Goal: Transaction & Acquisition: Purchase product/service

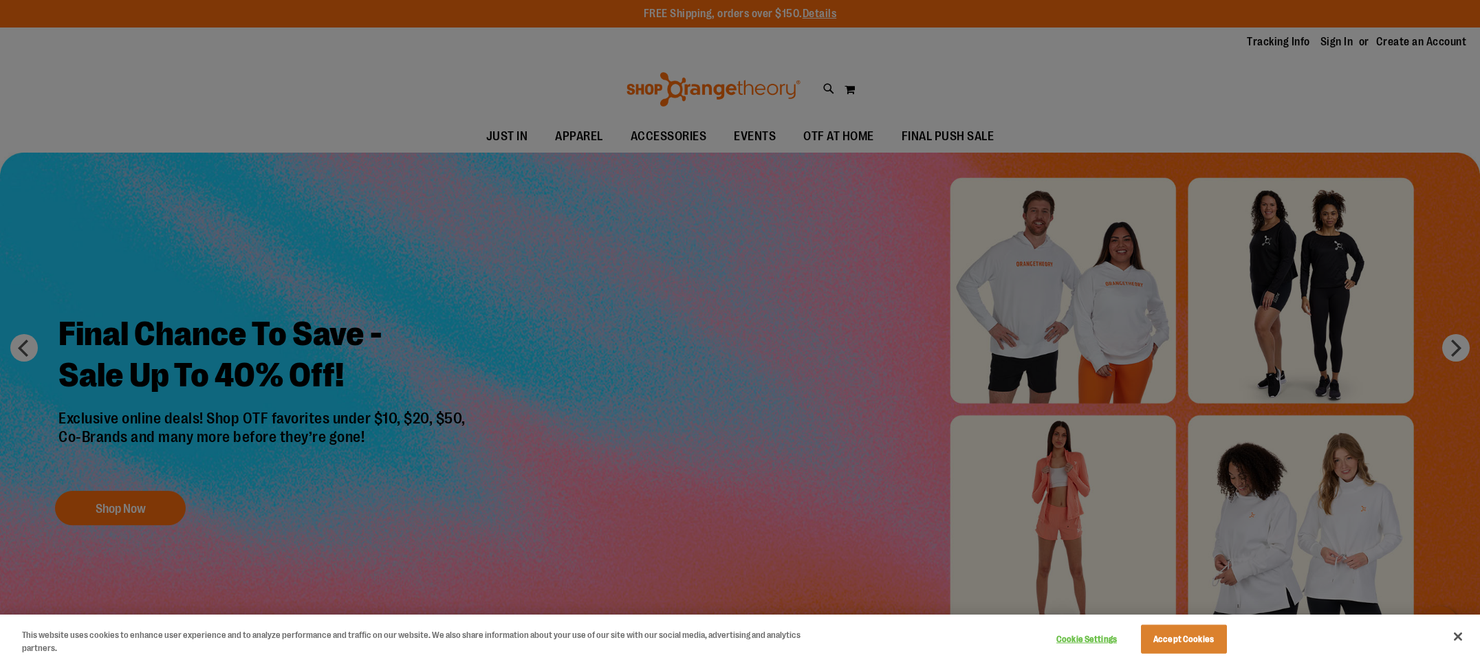
click at [442, 270] on div at bounding box center [740, 331] width 1480 height 662
click at [86, 490] on div at bounding box center [740, 331] width 1480 height 662
drag, startPoint x: 250, startPoint y: 362, endPoint x: 281, endPoint y: 349, distance: 32.7
click at [261, 359] on div at bounding box center [740, 331] width 1480 height 662
click at [1209, 638] on button "Accept Cookies" at bounding box center [1184, 639] width 86 height 29
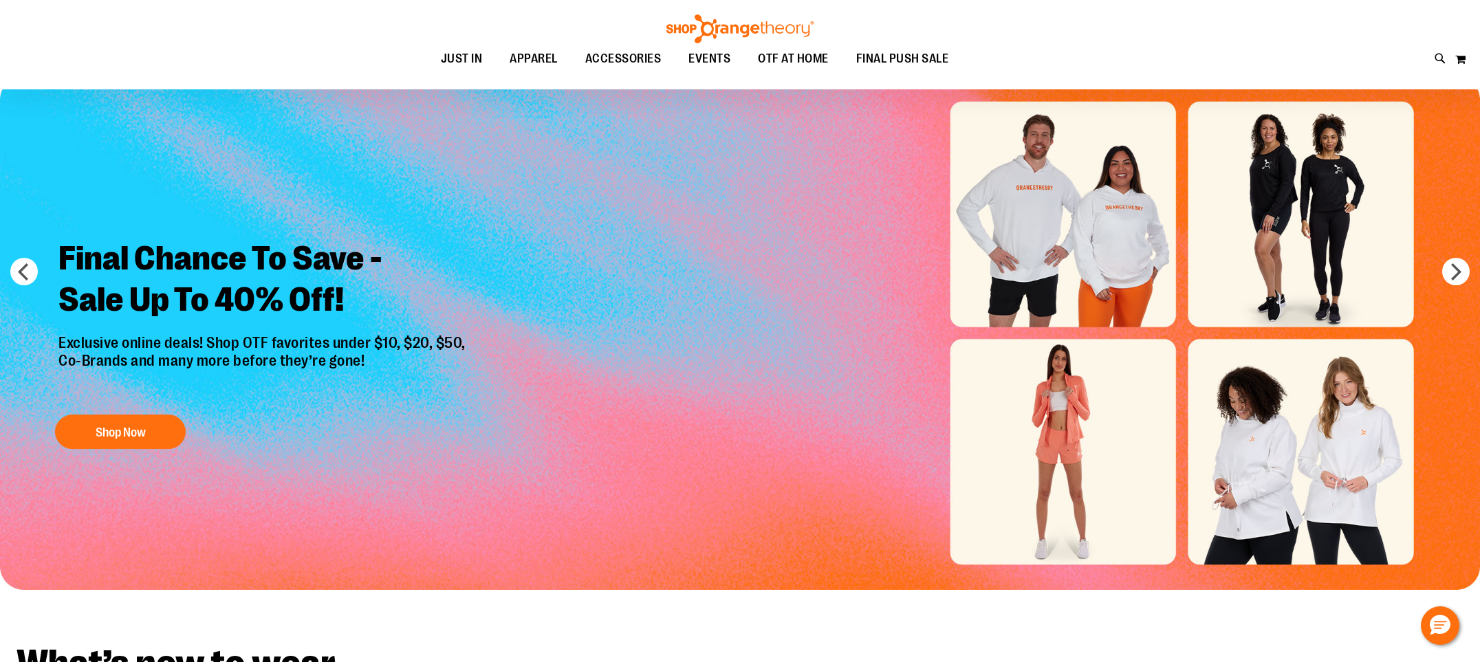
click at [1098, 468] on img "Slide 1 of 6" at bounding box center [740, 333] width 1480 height 514
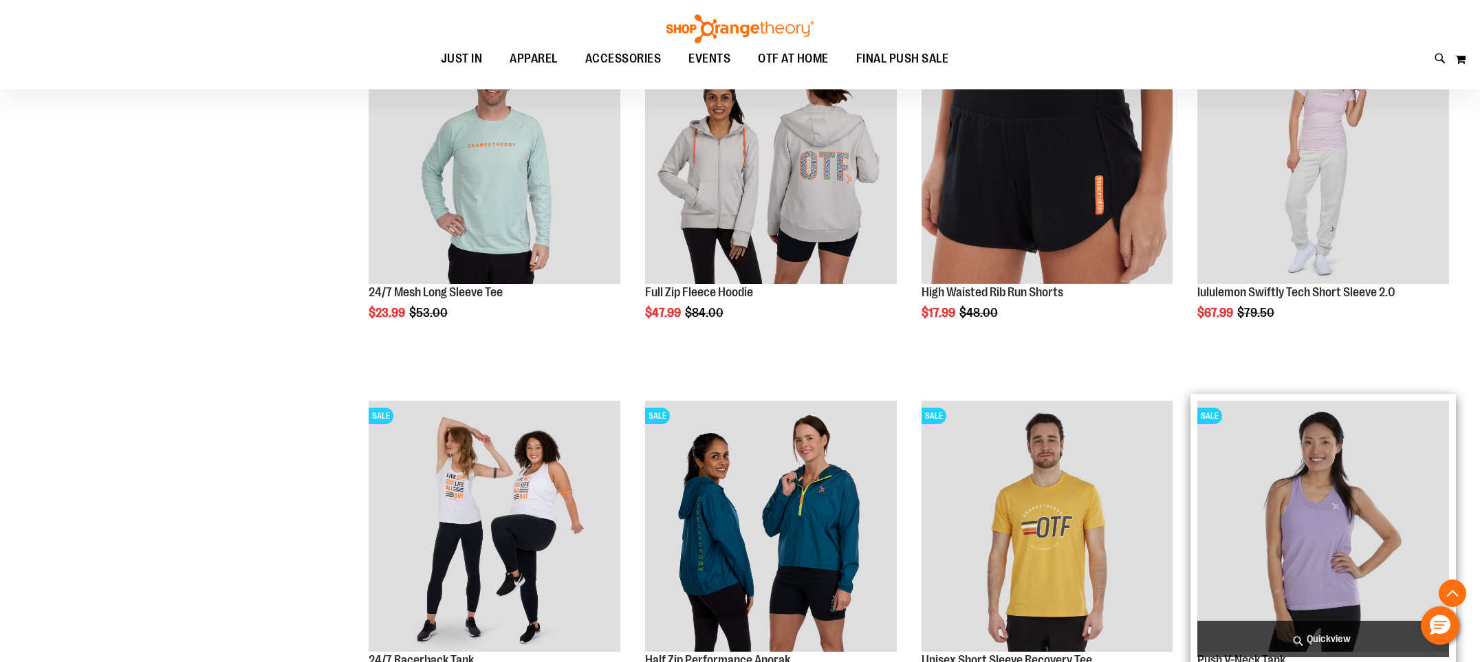
scroll to position [619, 0]
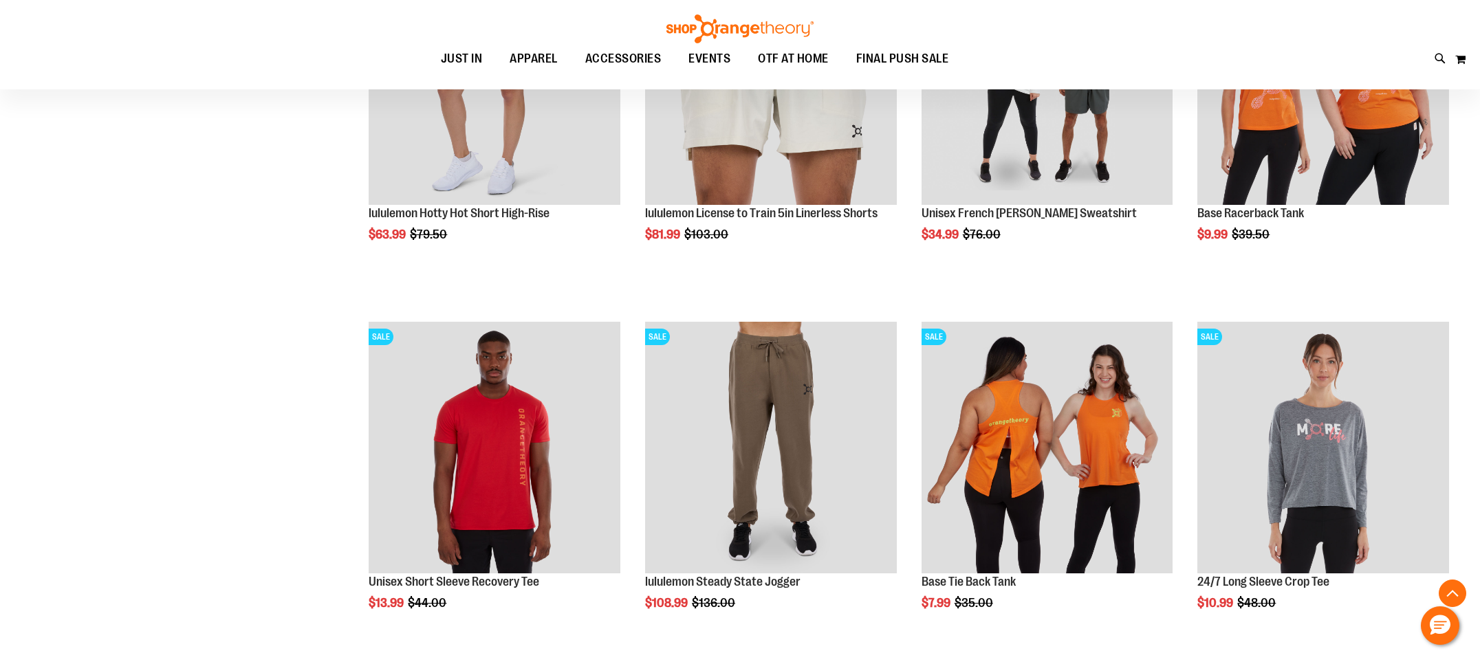
scroll to position [1843, 0]
